Goal: Transaction & Acquisition: Purchase product/service

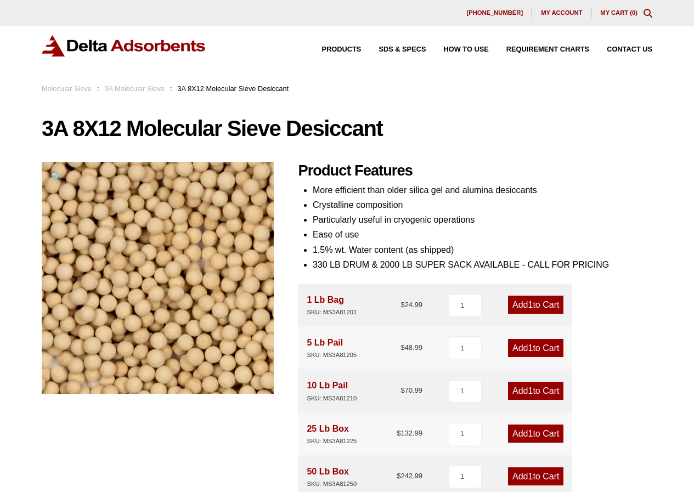
drag, startPoint x: 548, startPoint y: 12, endPoint x: 548, endPoint y: 26, distance: 14.3
click at [548, 12] on span "My account" at bounding box center [561, 13] width 41 height 6
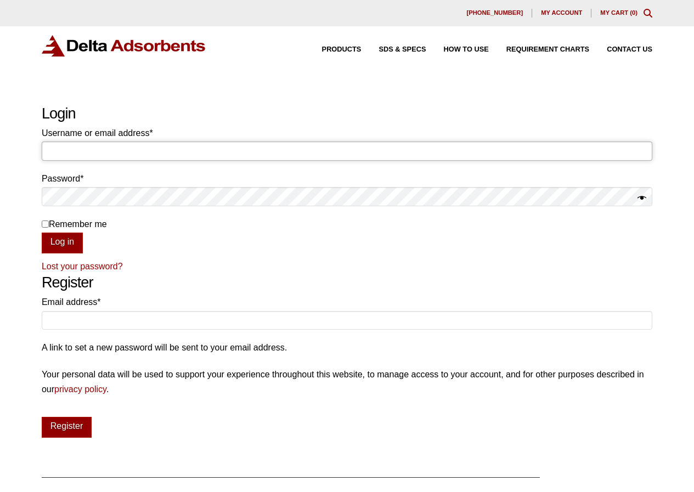
click at [213, 157] on input "Username or email address * Required" at bounding box center [347, 151] width 610 height 19
paste input "invoicing@negotiatus.com"
type input "invoicing@negotiatus.com"
click at [292, 120] on h2 "Login" at bounding box center [347, 114] width 610 height 18
click at [264, 234] on p "Remember me Log in" at bounding box center [347, 235] width 610 height 37
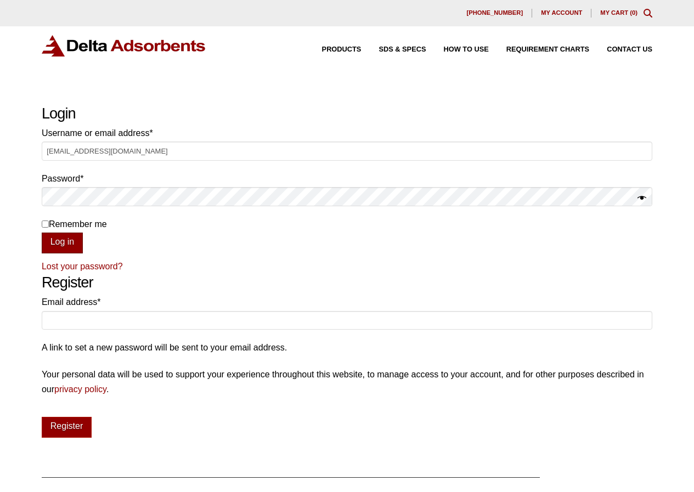
click at [71, 242] on button "Log in" at bounding box center [62, 243] width 41 height 21
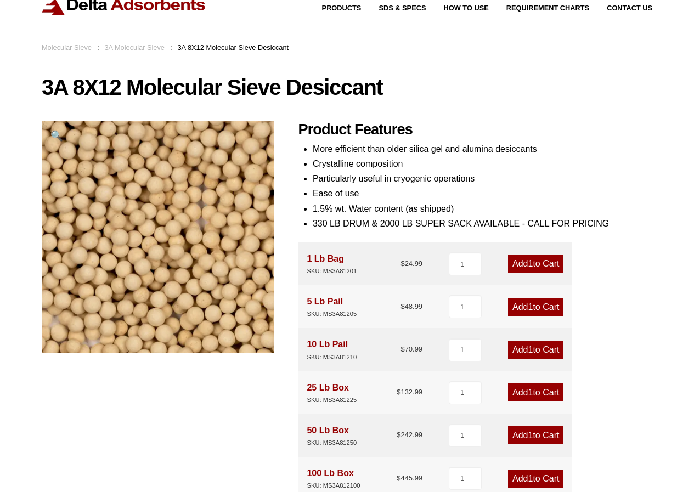
scroll to position [110, 0]
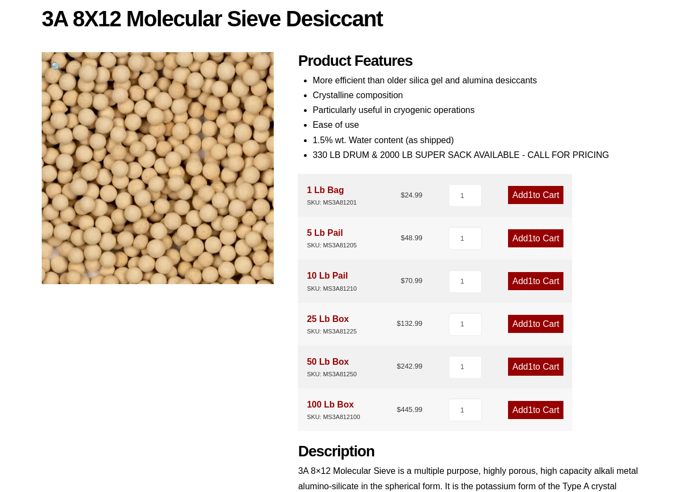
click at [544, 241] on link "Add 1 to Cart" at bounding box center [535, 238] width 55 height 18
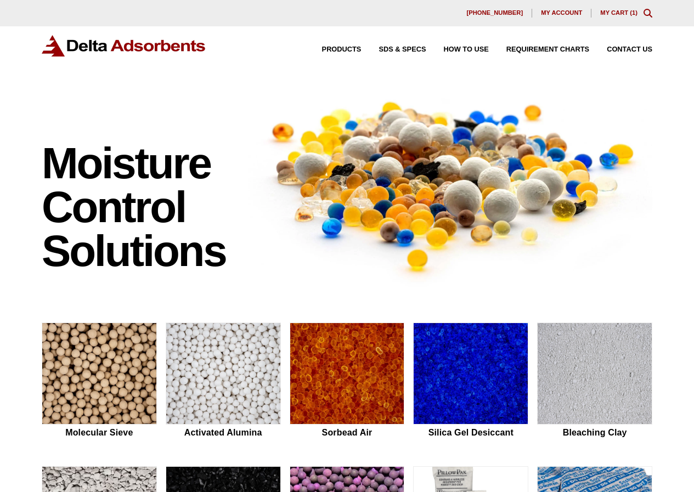
click at [625, 14] on link "My Cart ( 1 )" at bounding box center [618, 12] width 37 height 7
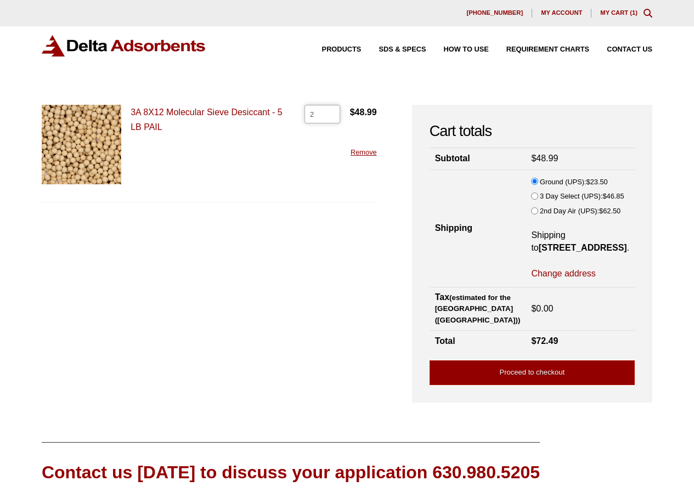
type input "2"
click at [338, 111] on input "2" at bounding box center [322, 114] width 36 height 19
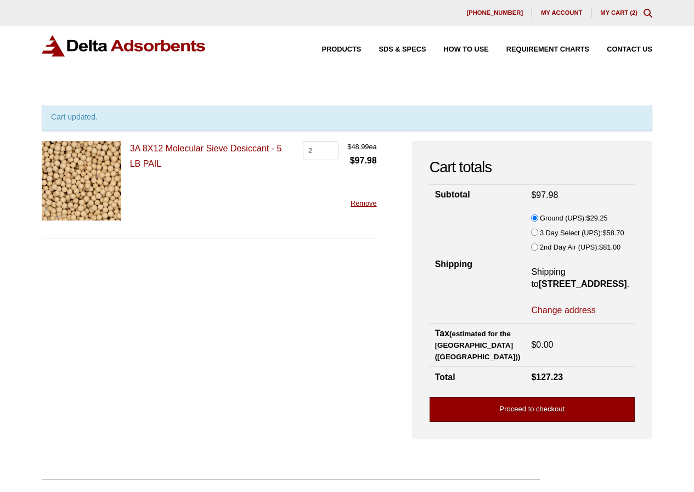
click at [554, 415] on link "Proceed to checkout" at bounding box center [531, 409] width 205 height 25
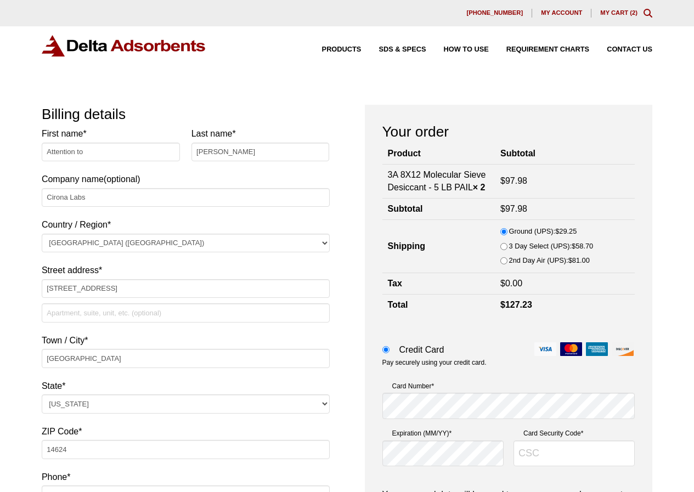
select select "NY"
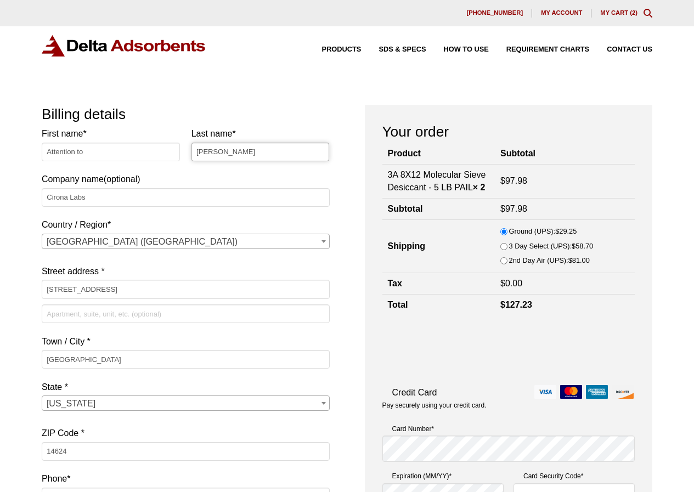
click at [246, 143] on input "Michel Andre" at bounding box center [260, 152] width 138 height 19
paste input "Connor Bihn"
type input "Connor Bihn"
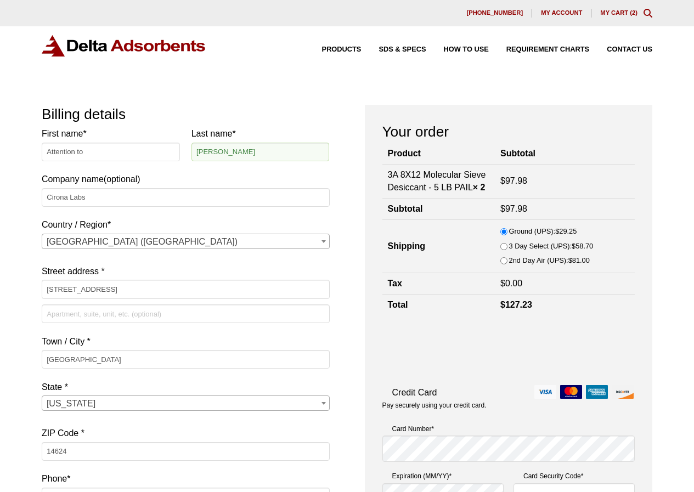
click at [132, 193] on input "Cirona Labs" at bounding box center [186, 197] width 288 height 19
paste input "Standard Wellness Company"
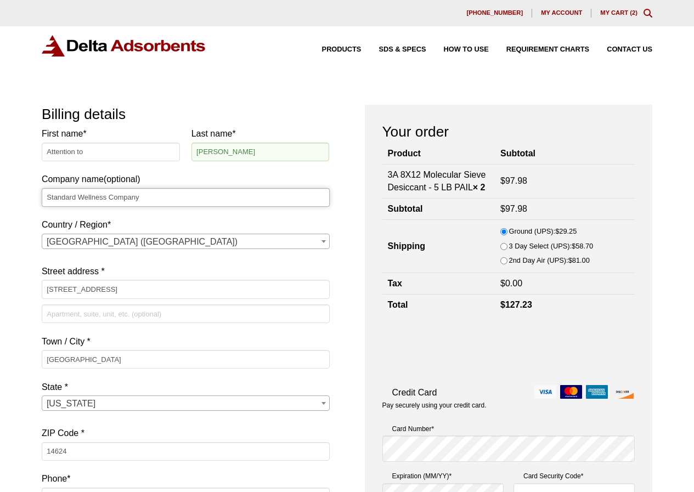
type input "Standard Wellness Company"
click at [113, 287] on input "350 Buell Rd" at bounding box center [186, 289] width 288 height 19
paste input "[STREET_ADDRESS]"
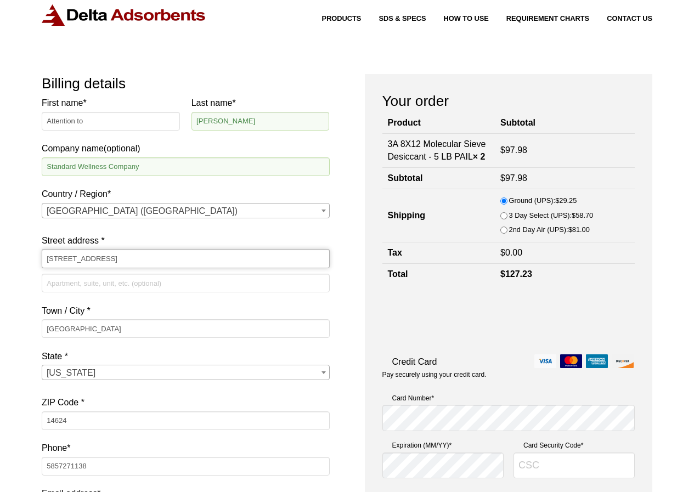
scroll to position [55, 0]
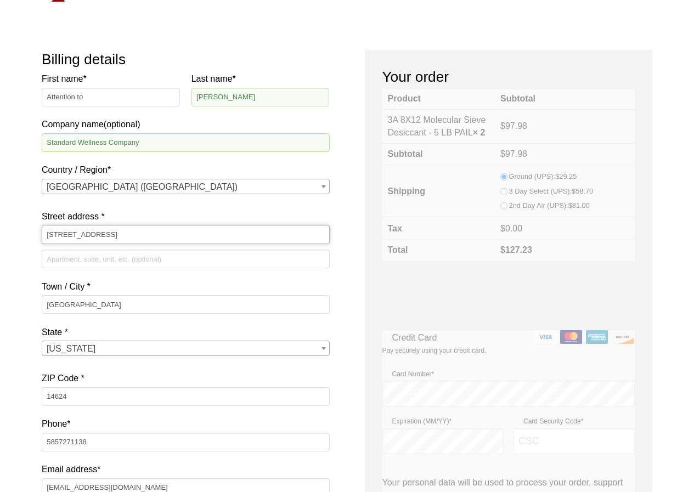
type input "[STREET_ADDRESS]"
click at [84, 301] on input "Rochester" at bounding box center [186, 304] width 288 height 19
paste input "Gibsonburg"
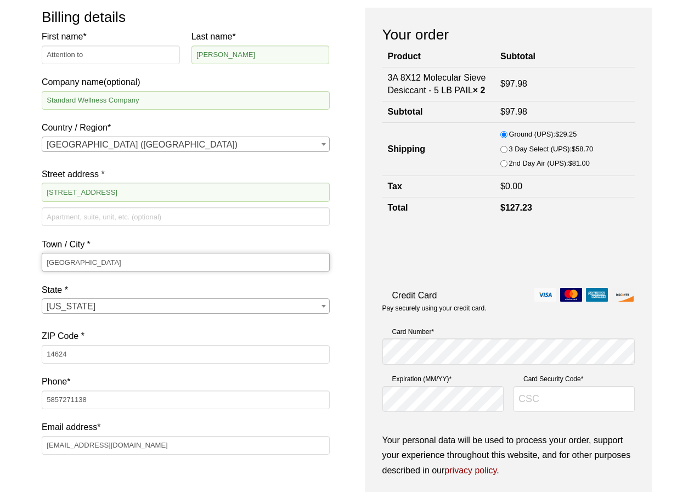
scroll to position [110, 0]
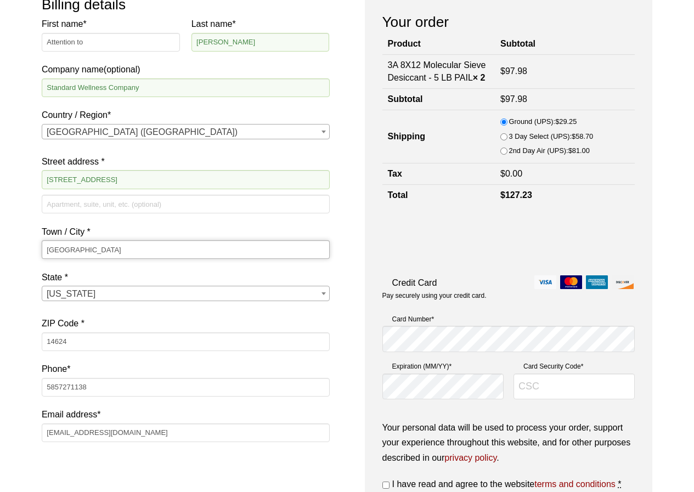
type input "Gibsonburg"
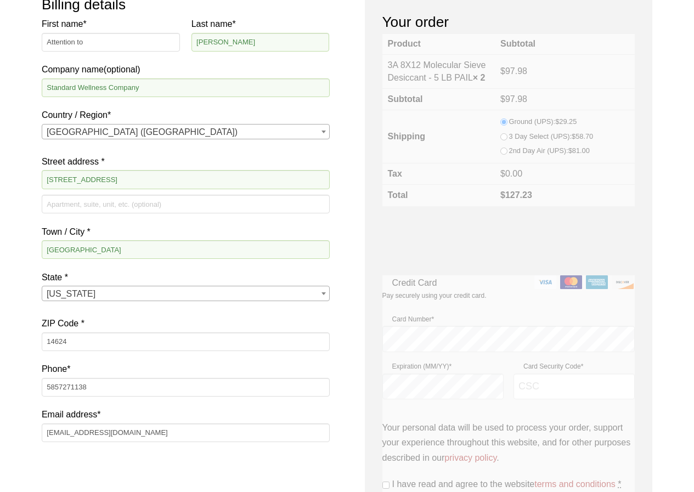
click at [109, 352] on p "ZIP Code * 14624" at bounding box center [186, 336] width 288 height 40
click at [109, 344] on input "14624" at bounding box center [186, 341] width 288 height 19
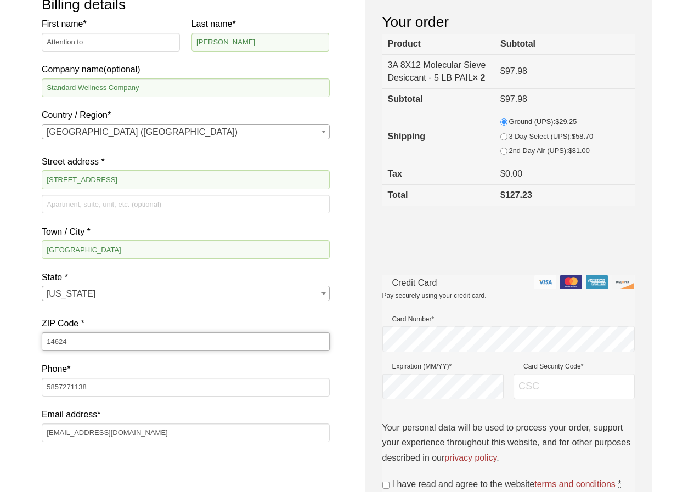
paste input "43431"
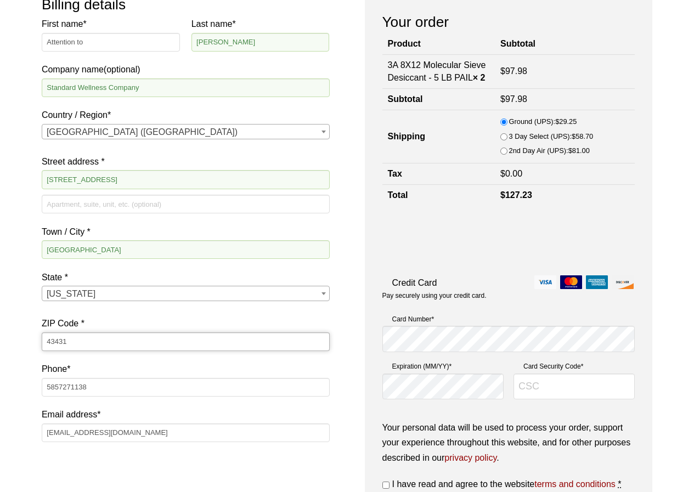
type input "43431"
click at [147, 298] on span "New York" at bounding box center [185, 293] width 287 height 15
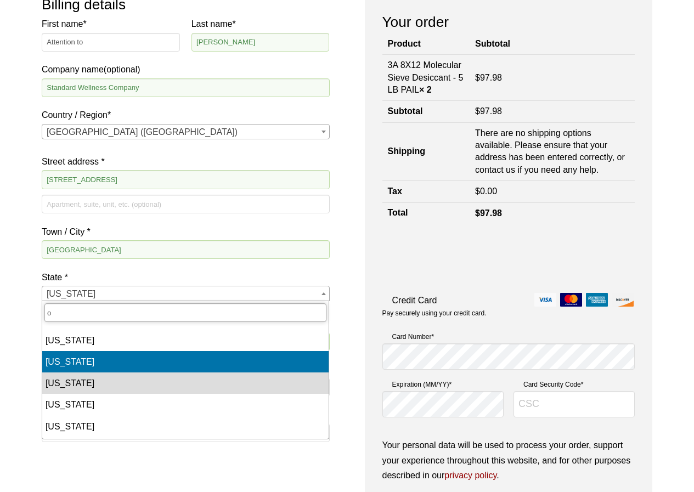
type input "o"
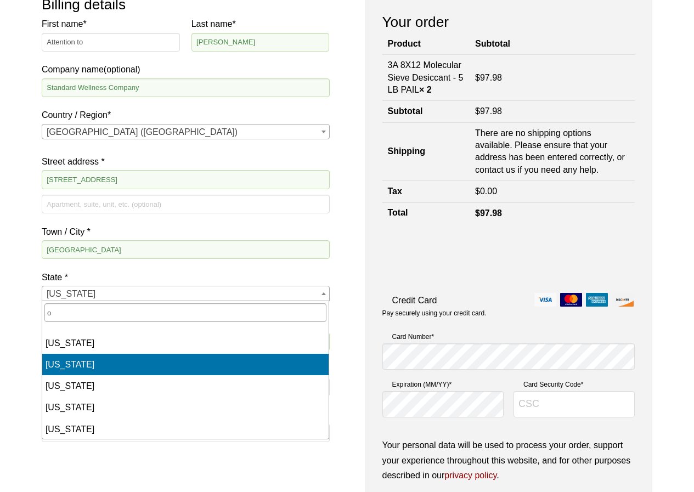
scroll to position [389, 0]
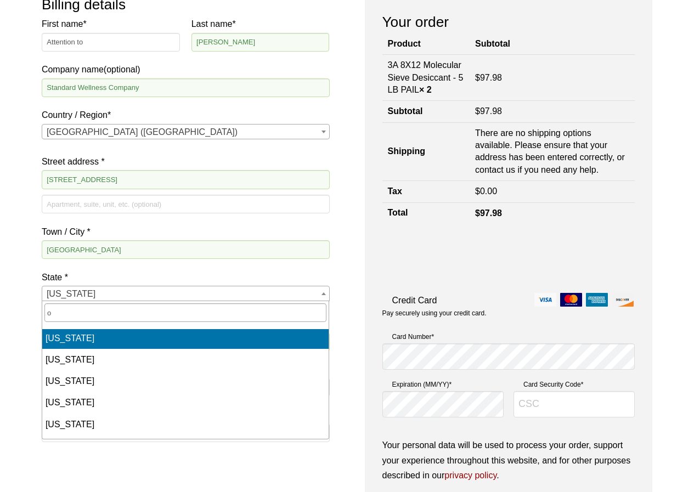
select select "OH"
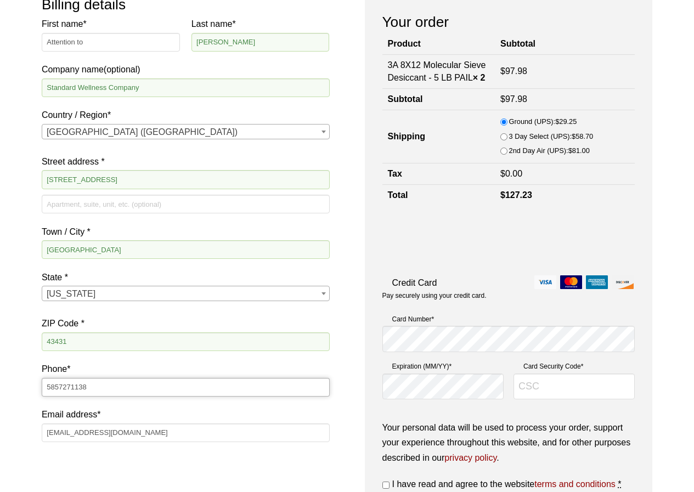
click at [123, 385] on input "5857271138" at bounding box center [186, 387] width 288 height 19
paste input "[PHONE_NUMBER]"
type input "[PHONE_NUMBER]"
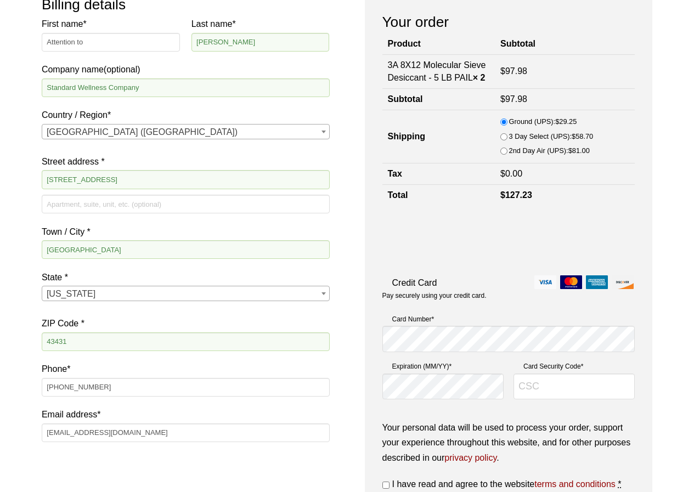
click at [161, 465] on div "Ship to a different address? First name * Attention to Last name * Michel Andre…" at bounding box center [186, 483] width 288 height 60
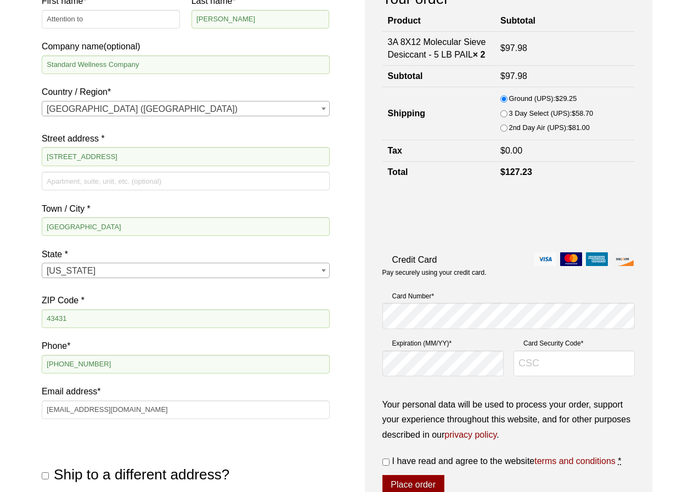
scroll to position [219, 0]
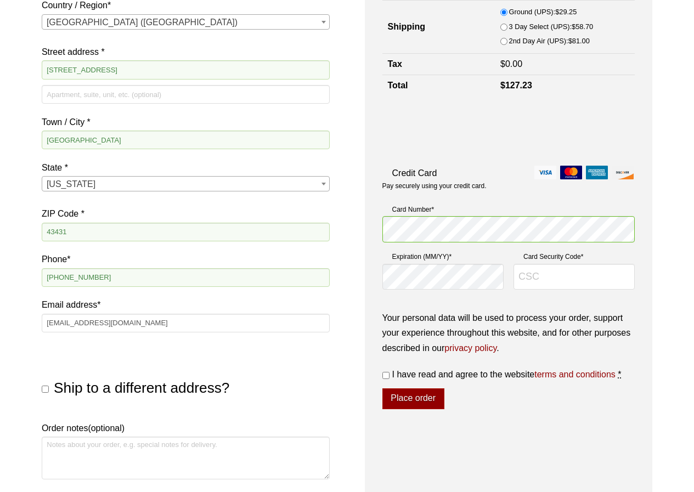
drag, startPoint x: 681, startPoint y: 234, endPoint x: 544, endPoint y: 271, distance: 142.0
click at [680, 234] on div "Our website has detected that you are using an outdated browser that will preve…" at bounding box center [347, 291] width 694 height 1020
click at [567, 273] on input "Card Security Code *" at bounding box center [573, 277] width 121 height 26
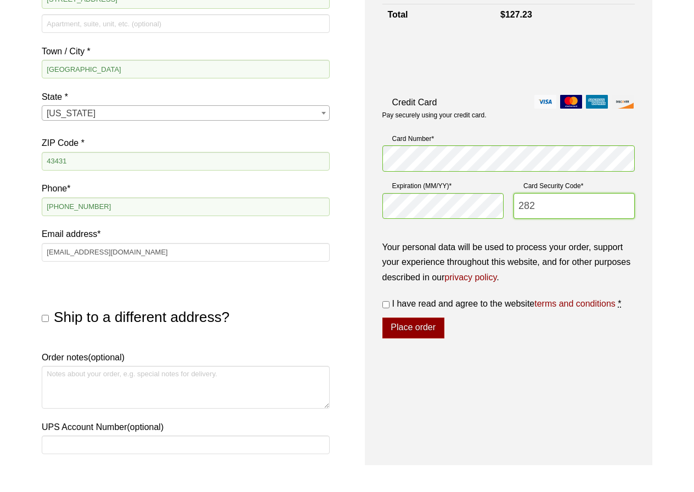
scroll to position [329, 0]
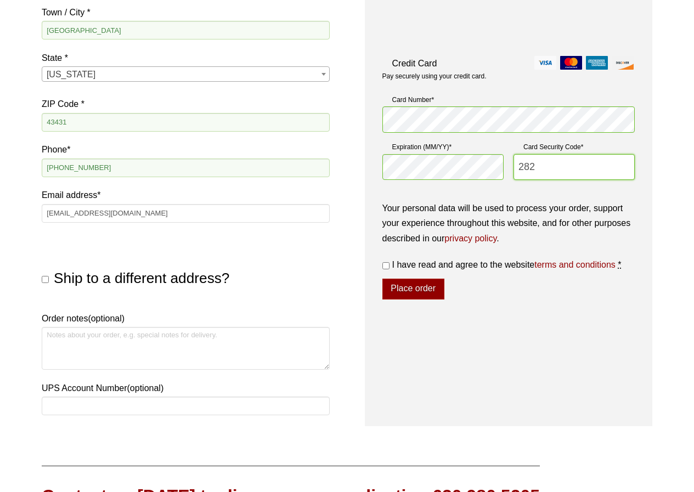
type input "282"
drag, startPoint x: 388, startPoint y: 267, endPoint x: 388, endPoint y: 272, distance: 5.5
click at [388, 267] on input "I have read and agree to the website terms and conditions *" at bounding box center [385, 265] width 7 height 7
checkbox input "true"
click at [196, 337] on textarea "Order notes (optional)" at bounding box center [186, 348] width 288 height 43
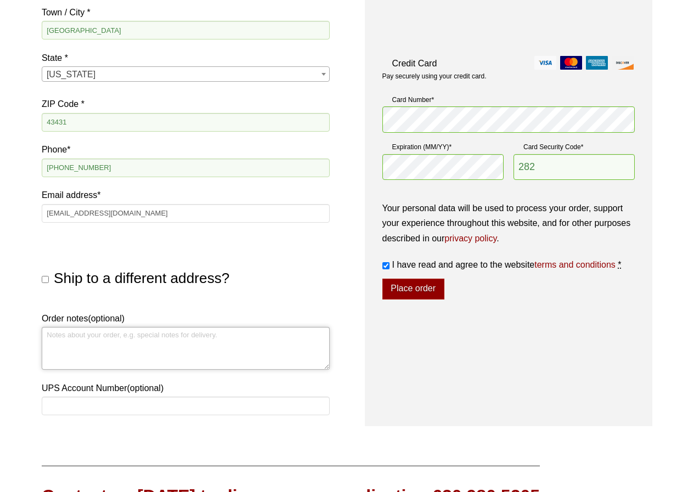
paste textarea "MONDAY - FRIDAY, 7AM - 3:30PM ONLY"
type textarea "MONDAY - FRIDAY, 7AM - 3:30PM ONLY"
click at [404, 352] on div "Your order Product Subtotal 3A 8X12 Molecular Sieve Desiccant - 5 LB PAIL × 2 $…" at bounding box center [509, 101] width 288 height 651
click at [420, 283] on button "Place order" at bounding box center [413, 289] width 62 height 21
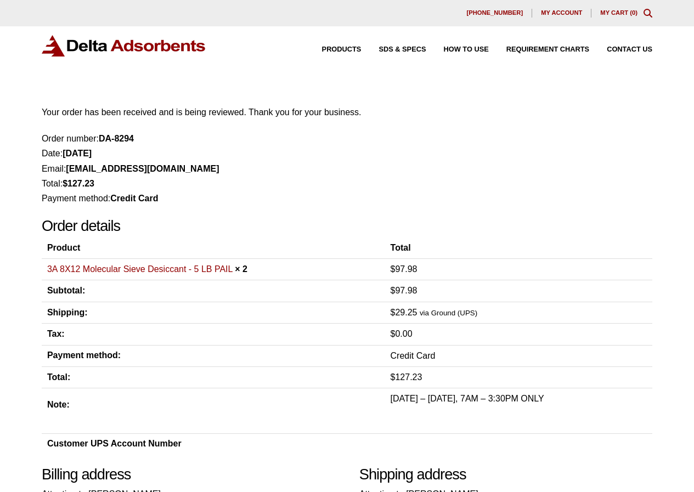
click at [109, 140] on strong "DA-8294" at bounding box center [116, 138] width 35 height 9
drag, startPoint x: 109, startPoint y: 140, endPoint x: 158, endPoint y: 139, distance: 49.4
click at [158, 139] on li "Order number: DA-8294" at bounding box center [347, 138] width 610 height 15
copy ul "DA-8294"
click at [594, 174] on li "Email: [EMAIL_ADDRESS][DOMAIN_NAME]" at bounding box center [347, 168] width 610 height 15
